Goal: Transaction & Acquisition: Obtain resource

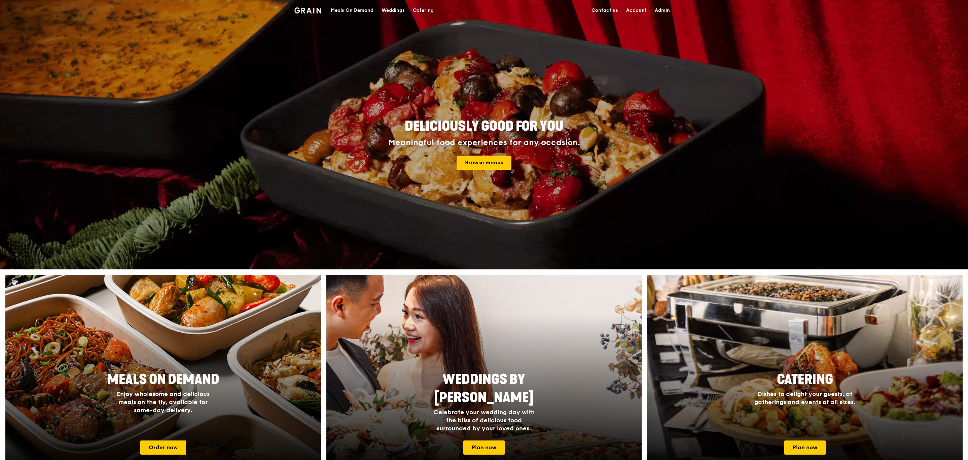
click at [418, 9] on div "Catering" at bounding box center [423, 10] width 21 height 20
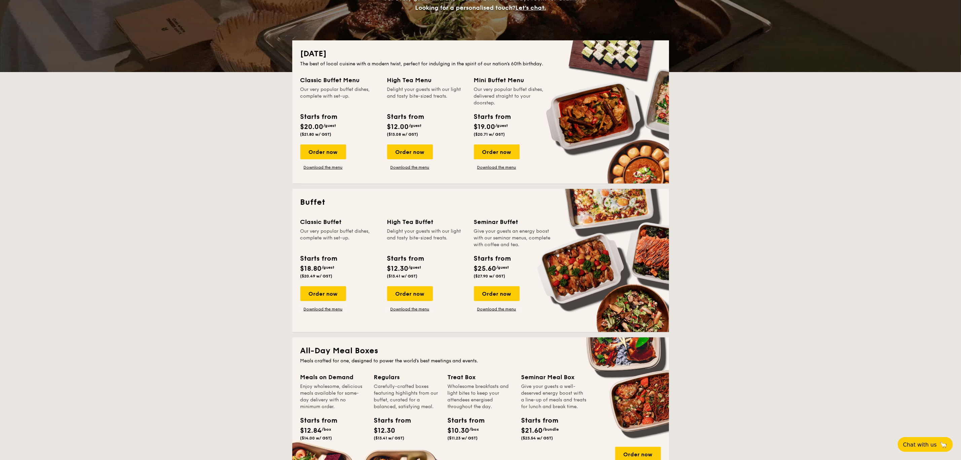
scroll to position [117, 0]
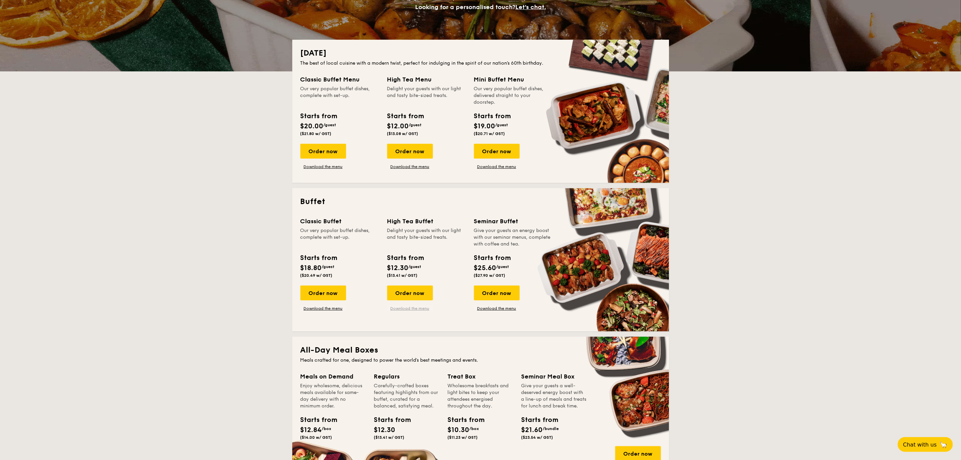
click at [415, 306] on link "Download the menu" at bounding box center [410, 307] width 46 height 5
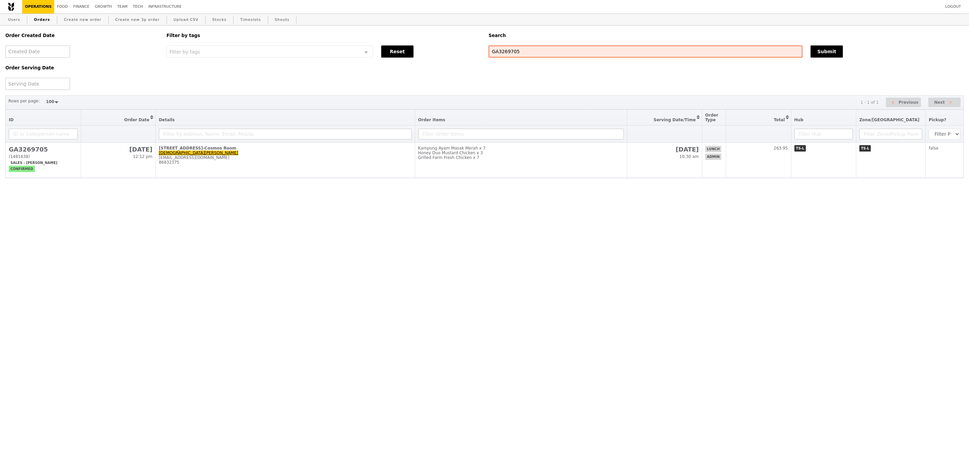
select select "100"
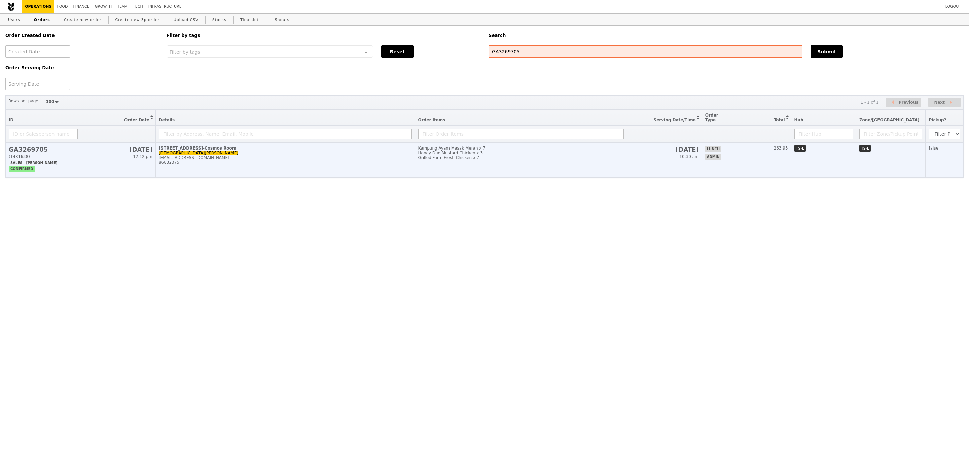
click at [548, 155] on div "Honey Duo Mustard Chicken x 3" at bounding box center [521, 152] width 206 height 5
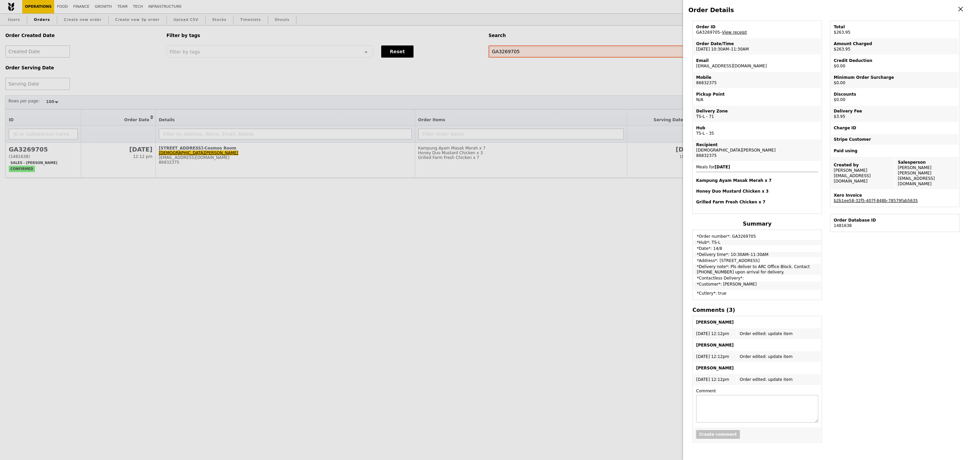
scroll to position [35, 0]
